Goal: Information Seeking & Learning: Compare options

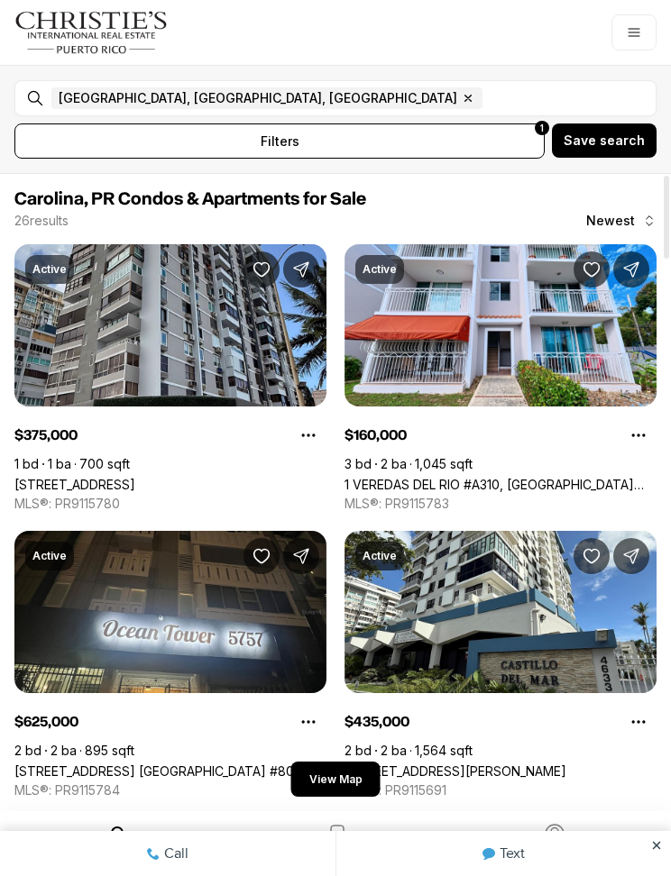
click at [126, 477] on link "[STREET_ADDRESS]" at bounding box center [74, 484] width 121 height 15
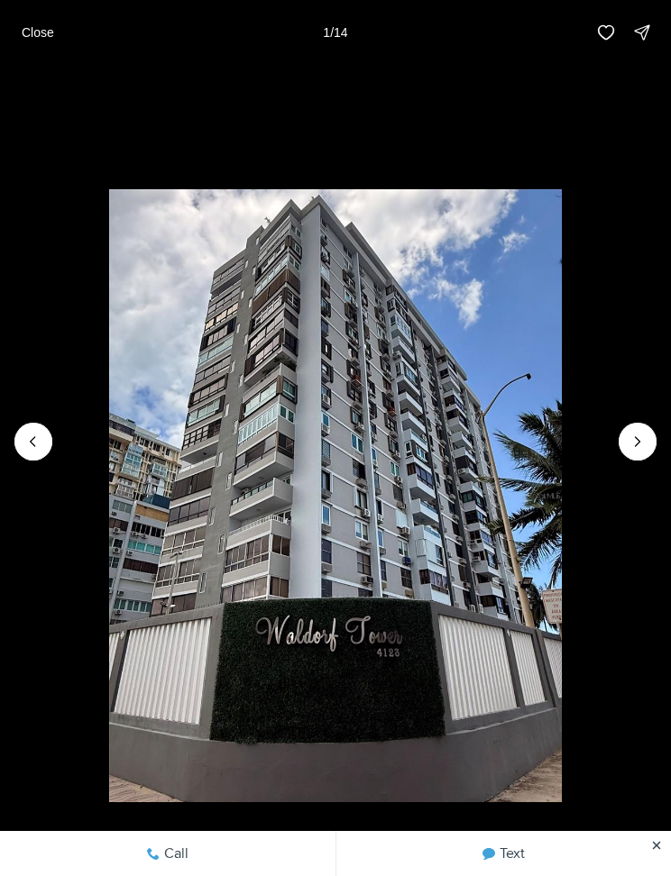
click at [615, 452] on span "1 of 14" at bounding box center [335, 495] width 671 height 613
click at [648, 460] on span "1 of 14" at bounding box center [335, 495] width 671 height 613
click at [647, 459] on span "1 of 14" at bounding box center [335, 495] width 671 height 613
click at [23, 36] on p "Close" at bounding box center [38, 32] width 32 height 14
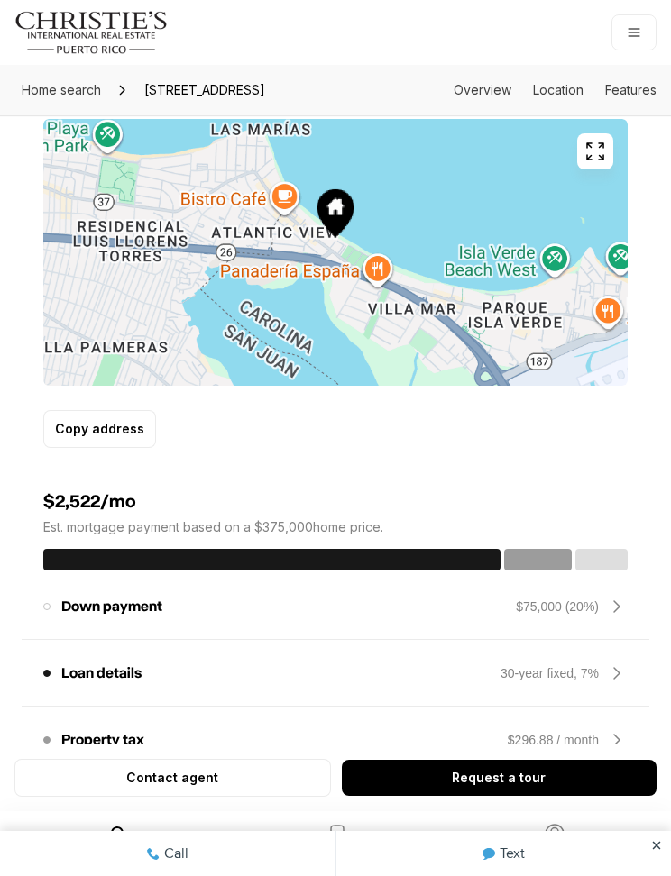
scroll to position [1097, 0]
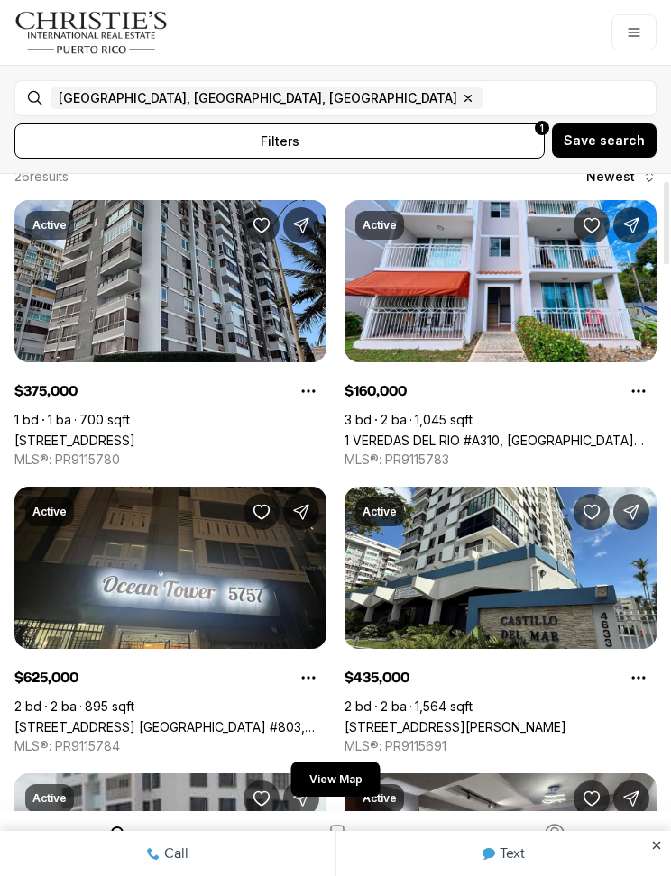
scroll to position [77, 0]
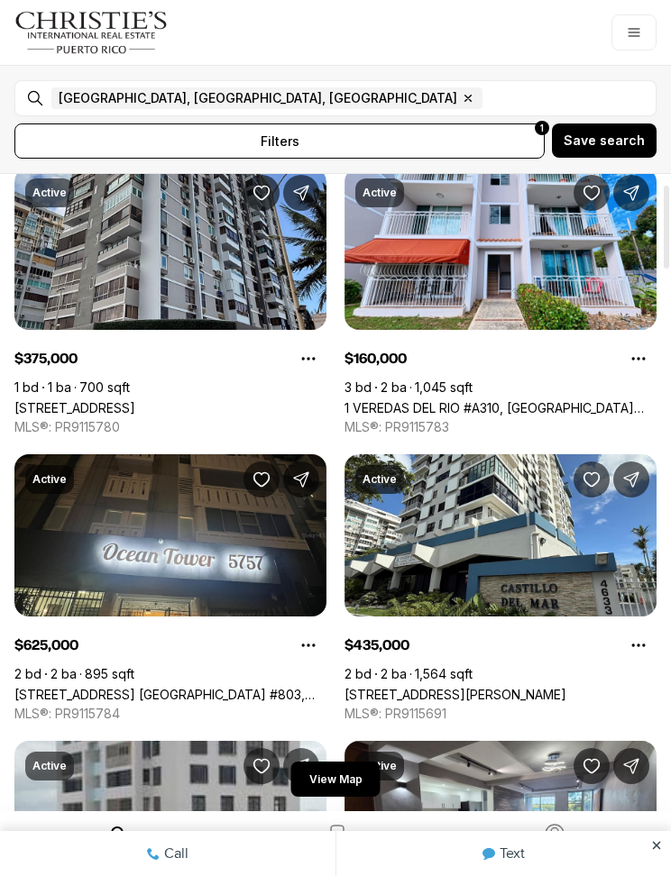
click at [536, 687] on link "[STREET_ADDRESS][PERSON_NAME]" at bounding box center [455, 694] width 222 height 15
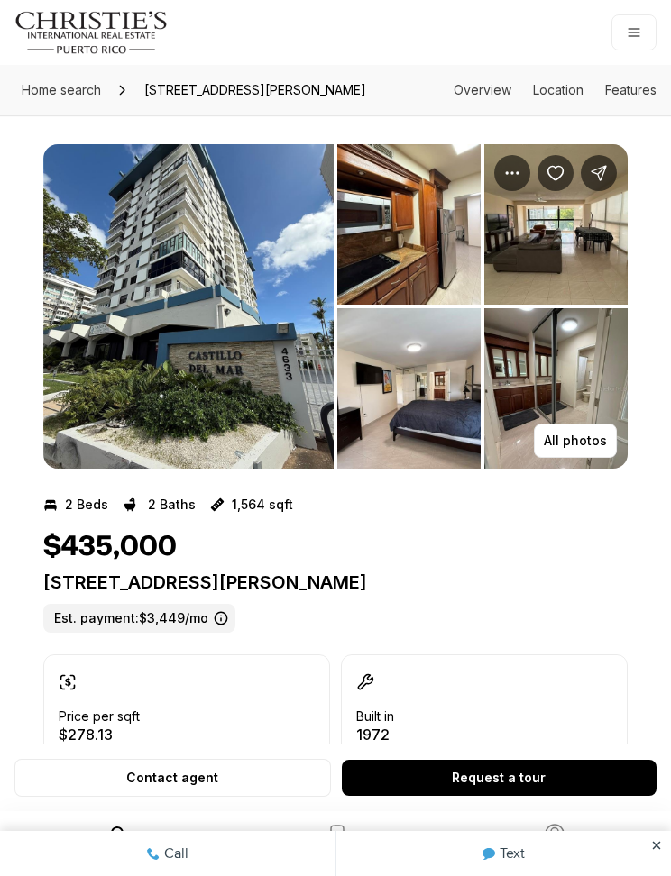
click at [125, 418] on img "View image gallery" at bounding box center [188, 306] width 290 height 325
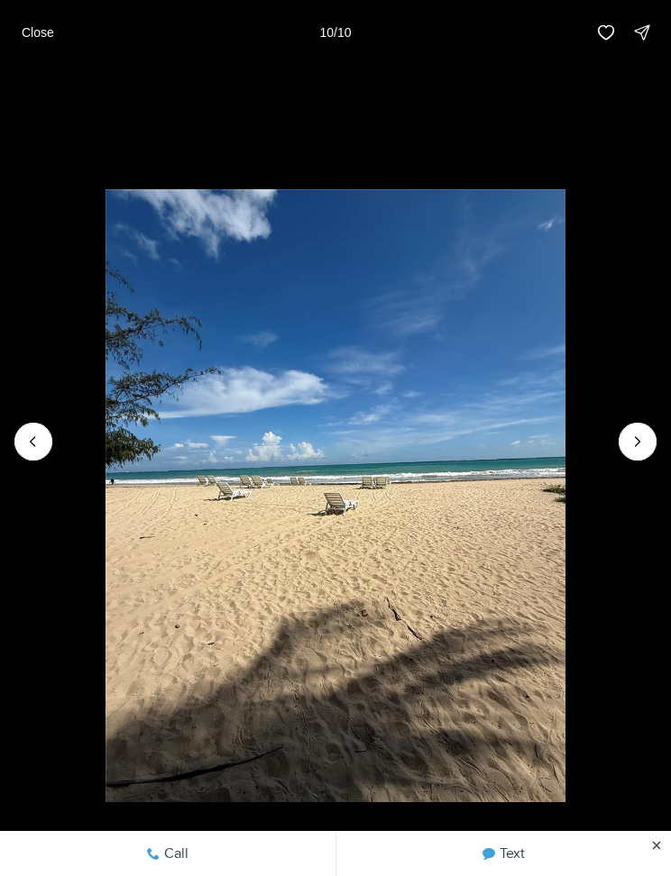
click at [11, 21] on button "Close" at bounding box center [38, 32] width 54 height 36
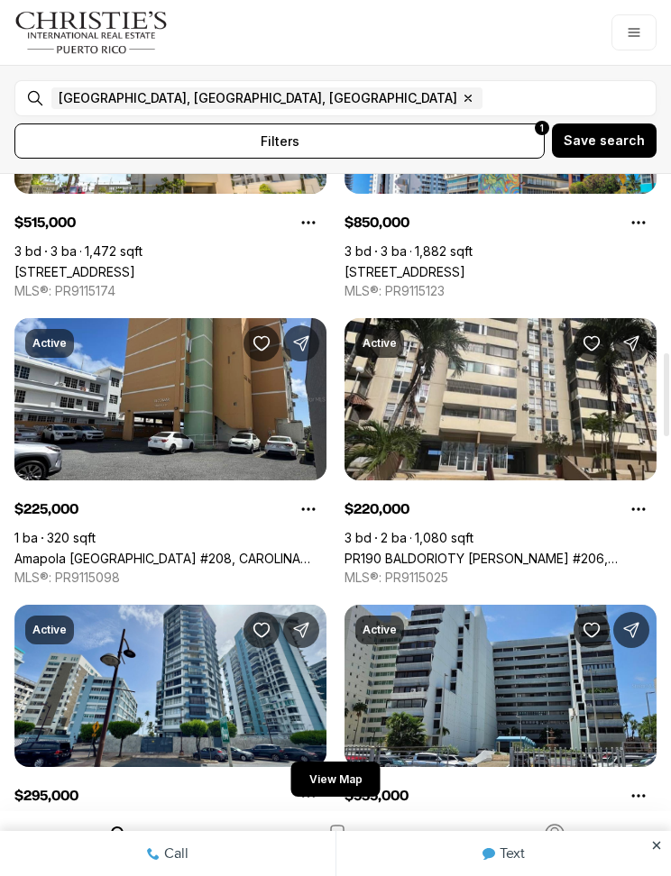
scroll to position [1359, 0]
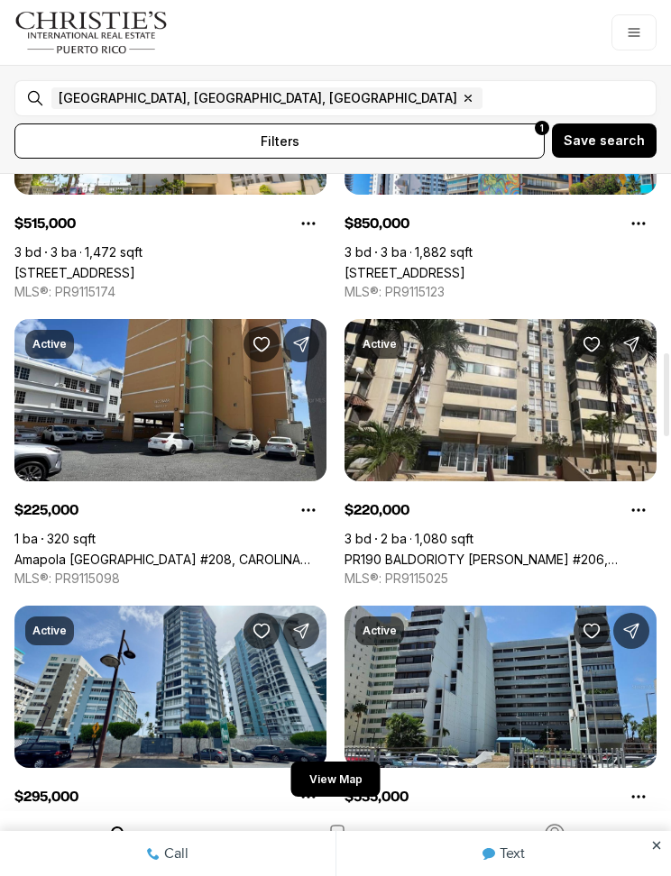
click at [139, 552] on link "Amapola ISLA VERDE #208, CAROLINA PR, 00979" at bounding box center [170, 559] width 312 height 15
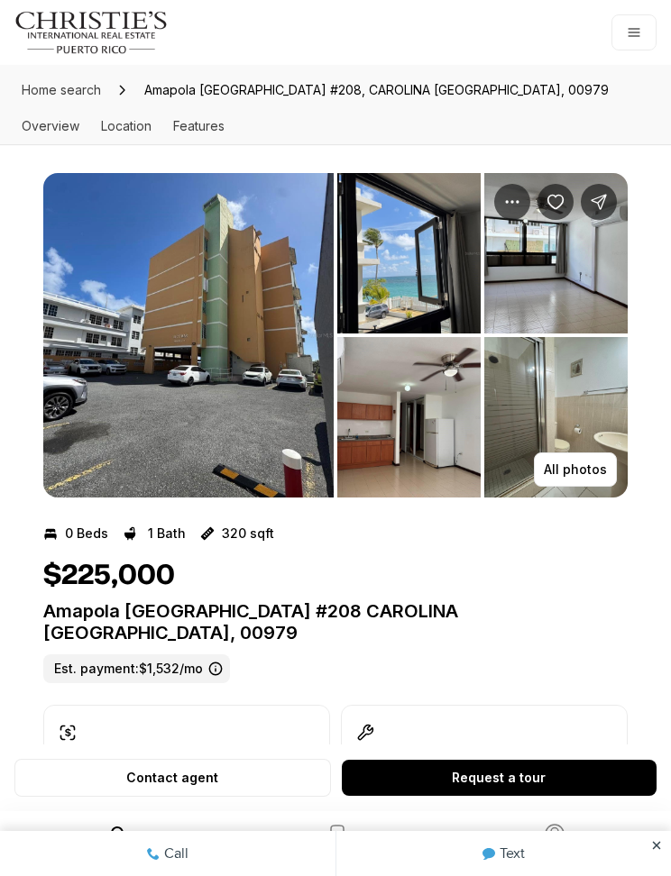
click at [132, 365] on img "View image gallery" at bounding box center [188, 335] width 290 height 325
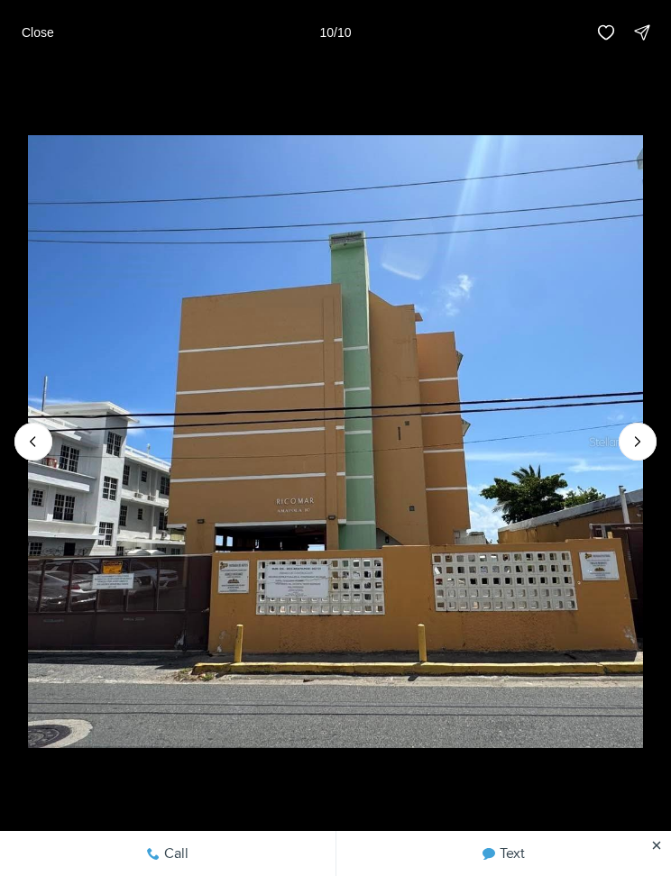
click at [34, 16] on button "Close" at bounding box center [38, 32] width 54 height 36
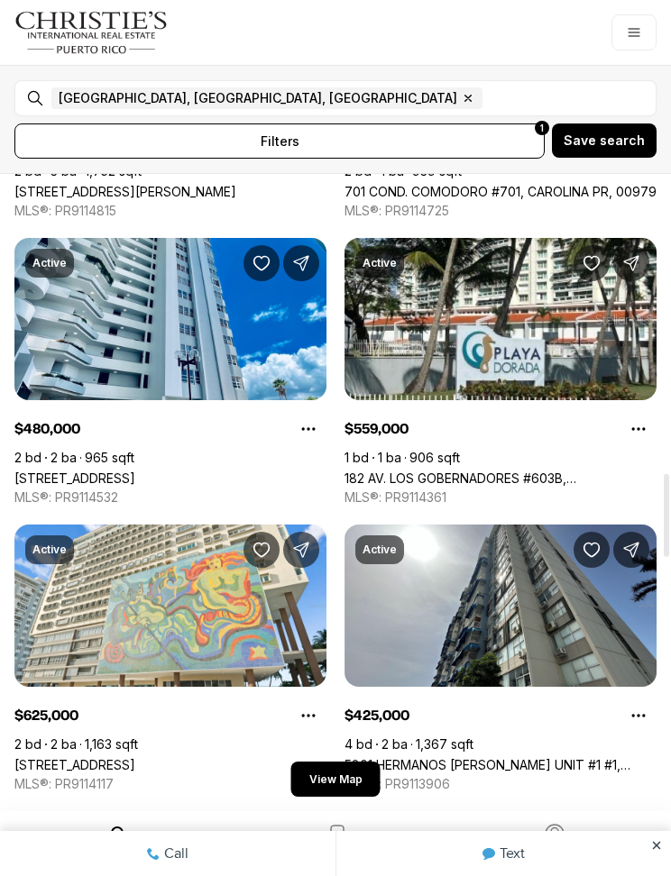
scroll to position [2282, 0]
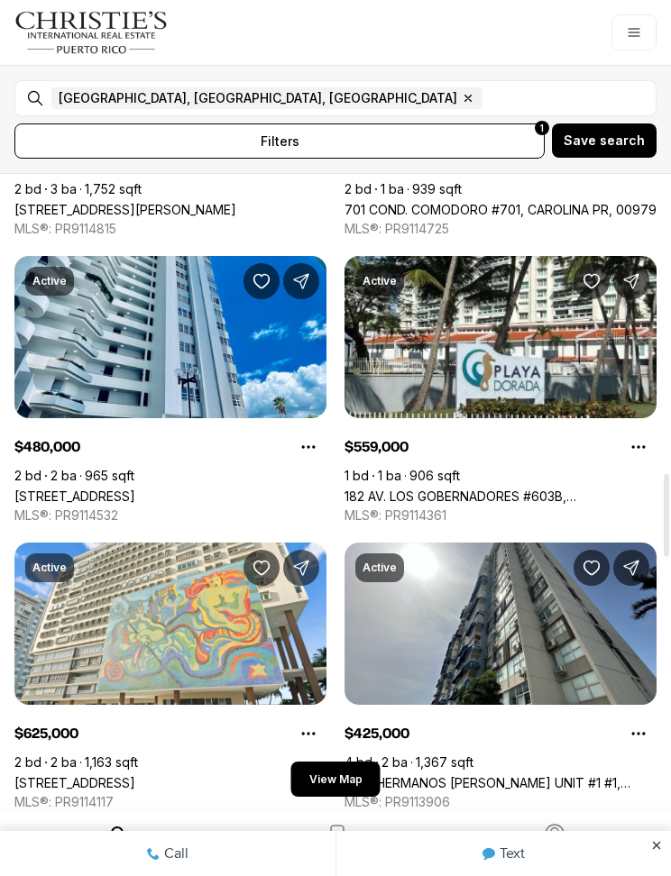
click at [124, 489] on link "[STREET_ADDRESS]" at bounding box center [74, 496] width 121 height 15
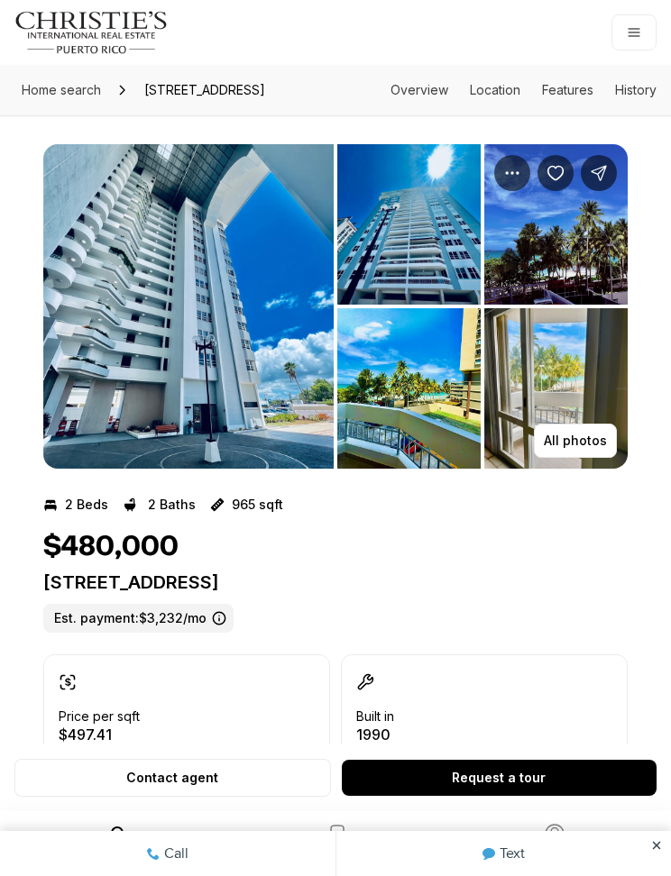
click at [94, 348] on img "View image gallery" at bounding box center [188, 306] width 290 height 325
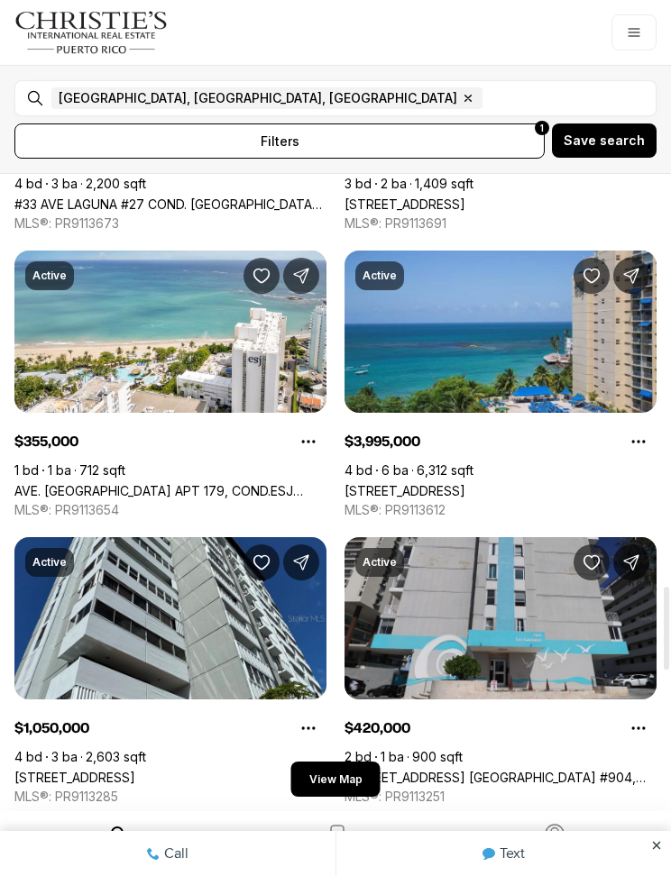
scroll to position [3146, 0]
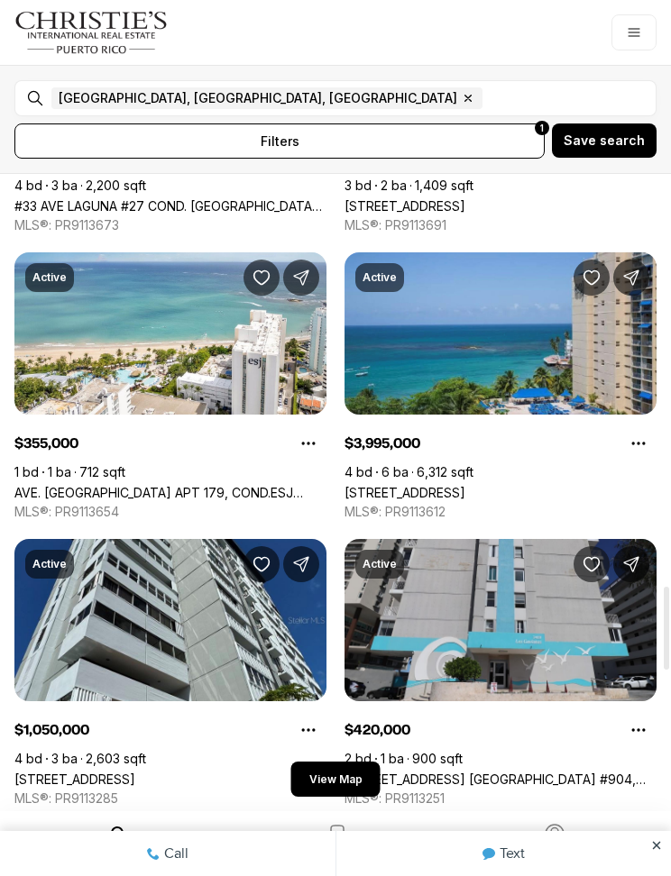
click at [82, 485] on link "AVE. ISLA VERDE APT 179, COND.ESJ TOWERS #APT 179, CAROLINA PR, 00979" at bounding box center [170, 492] width 312 height 15
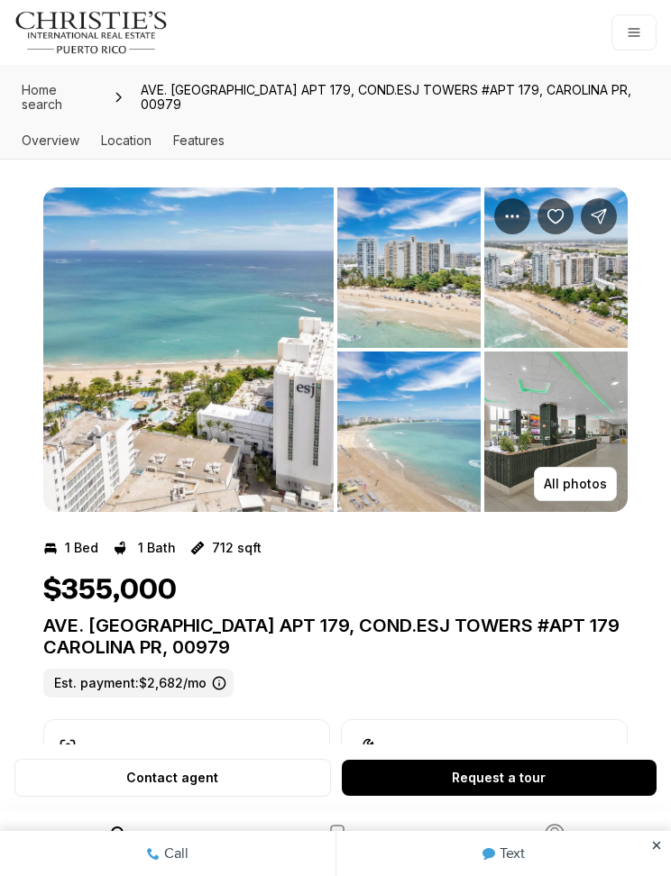
click at [132, 399] on img "View image gallery" at bounding box center [188, 350] width 290 height 325
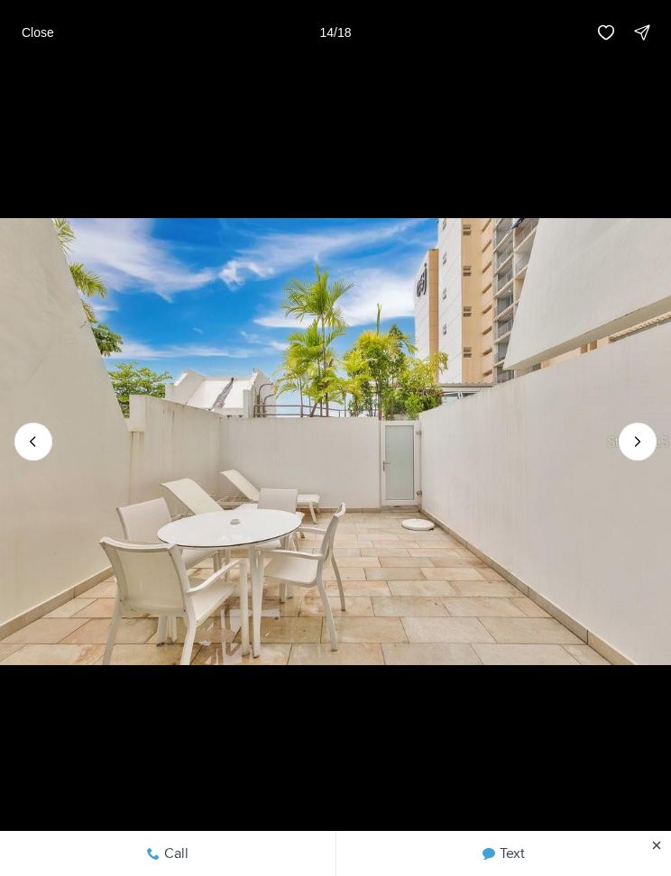
click at [95, 563] on img "14 of 18" at bounding box center [335, 441] width 671 height 613
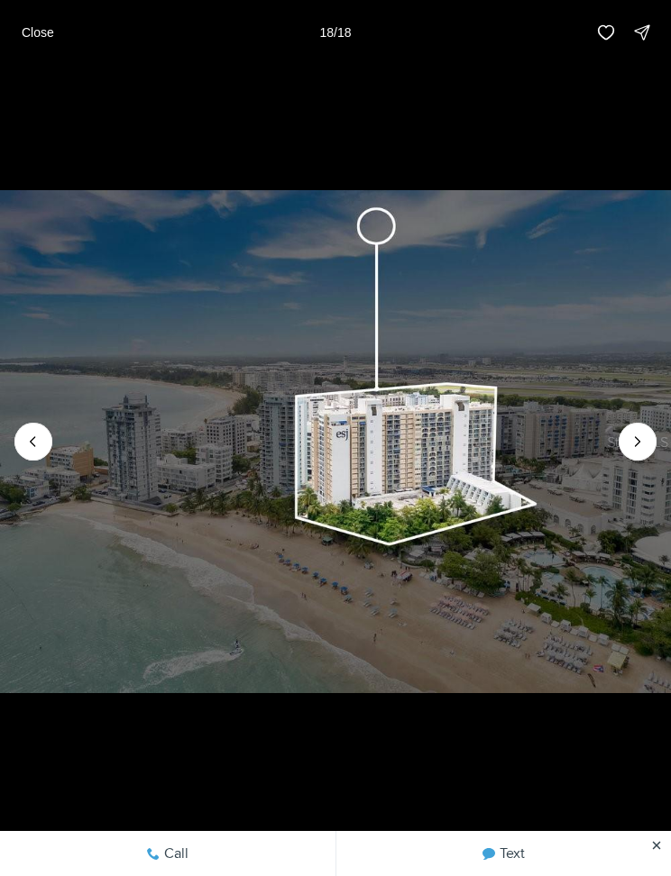
click at [41, 23] on button "Close" at bounding box center [38, 32] width 54 height 36
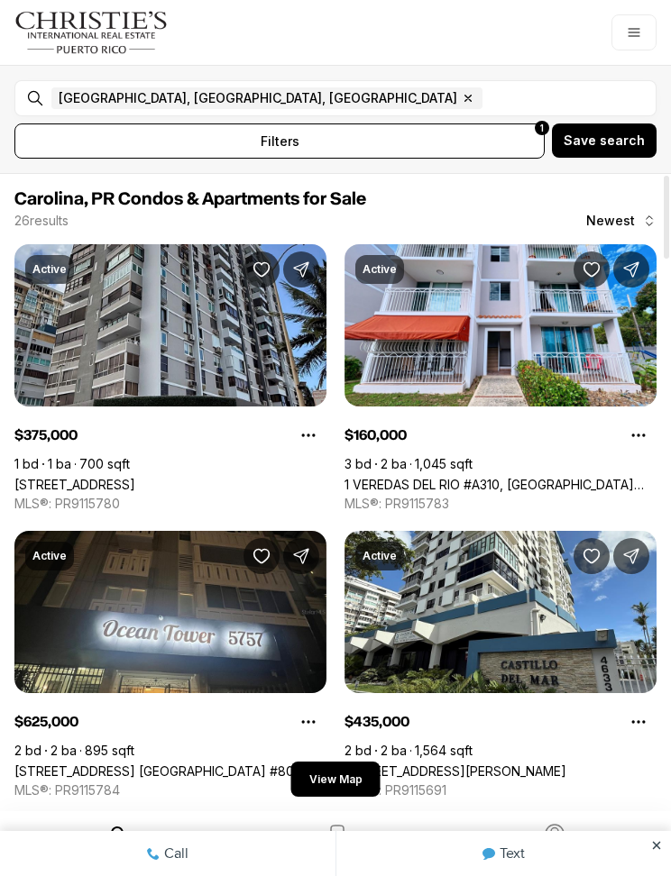
click at [20, 38] on img "Main navigation" at bounding box center [91, 32] width 154 height 43
